Goal: Task Accomplishment & Management: Manage account settings

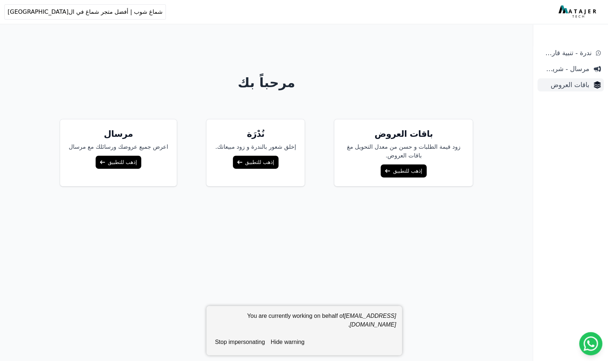
click at [558, 87] on span "باقات العروض" at bounding box center [565, 85] width 49 height 10
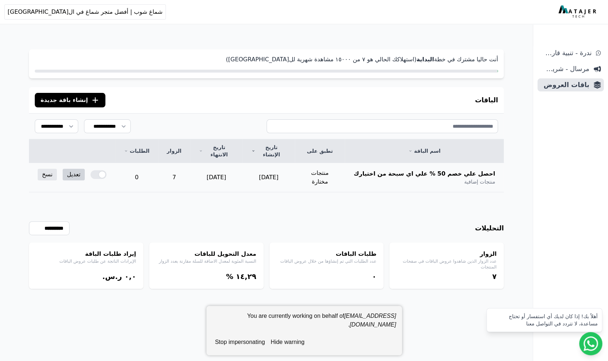
click at [73, 168] on link "تعديل" at bounding box center [74, 174] width 22 height 12
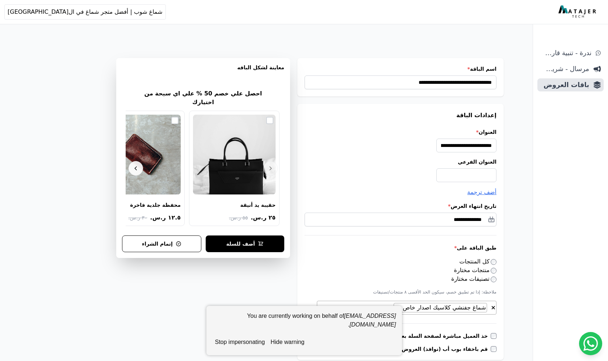
select select "**********"
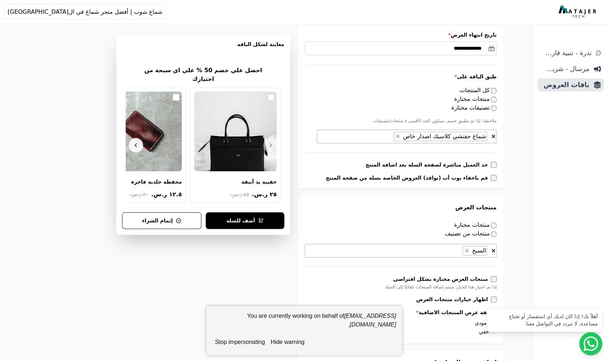
scroll to position [172, 0]
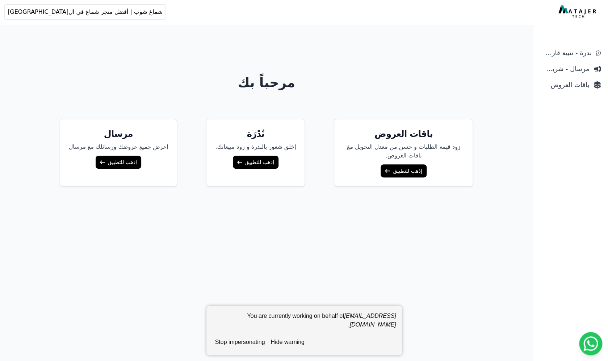
click at [389, 171] on link "إذهب للتطبيق" at bounding box center [404, 170] width 46 height 13
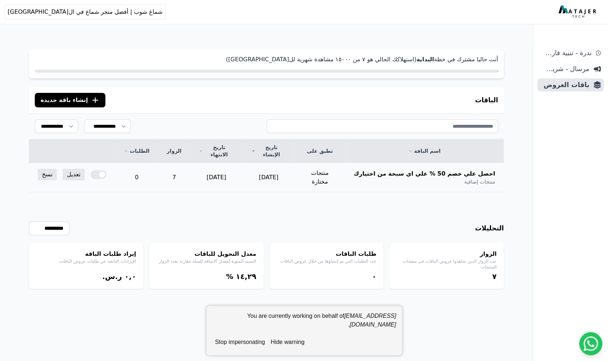
click at [94, 170] on div at bounding box center [99, 174] width 16 height 9
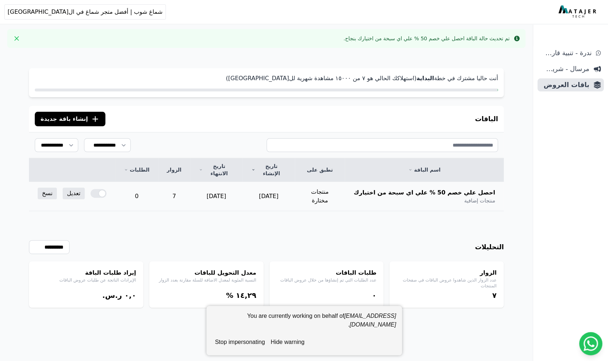
click at [94, 189] on div at bounding box center [99, 193] width 16 height 9
